Goal: Information Seeking & Learning: Understand process/instructions

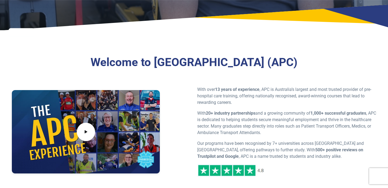
scroll to position [2, 0]
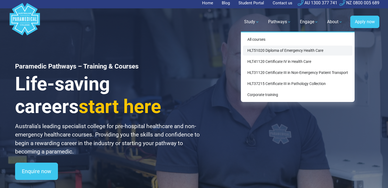
click at [295, 52] on link "HLT51020 Diploma of Emergency Health Care" at bounding box center [297, 50] width 109 height 10
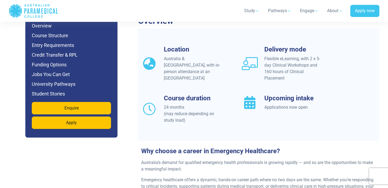
scroll to position [505, 0]
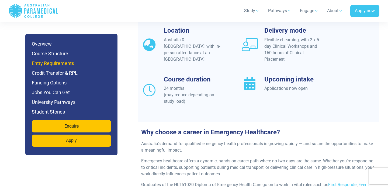
click at [60, 66] on h6 "Entry Requirements" at bounding box center [71, 63] width 79 height 8
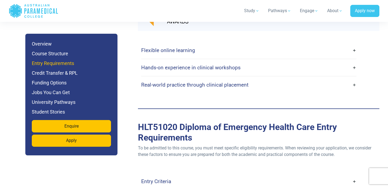
scroll to position [1459, 0]
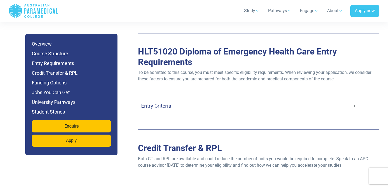
click at [354, 99] on link "Entry Criteria" at bounding box center [248, 105] width 215 height 13
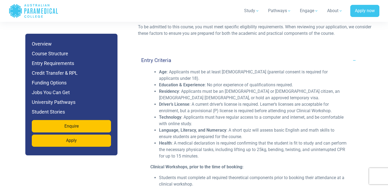
scroll to position [1507, 0]
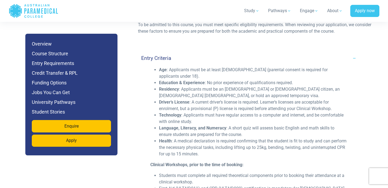
click at [329, 112] on li "Technology : Applicants must have regular access to a computer and internet, an…" at bounding box center [253, 118] width 188 height 13
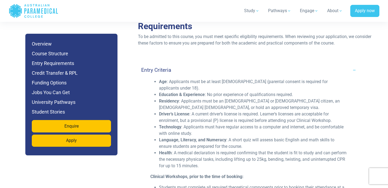
scroll to position [1495, 0]
